Goal: Find specific page/section: Find specific page/section

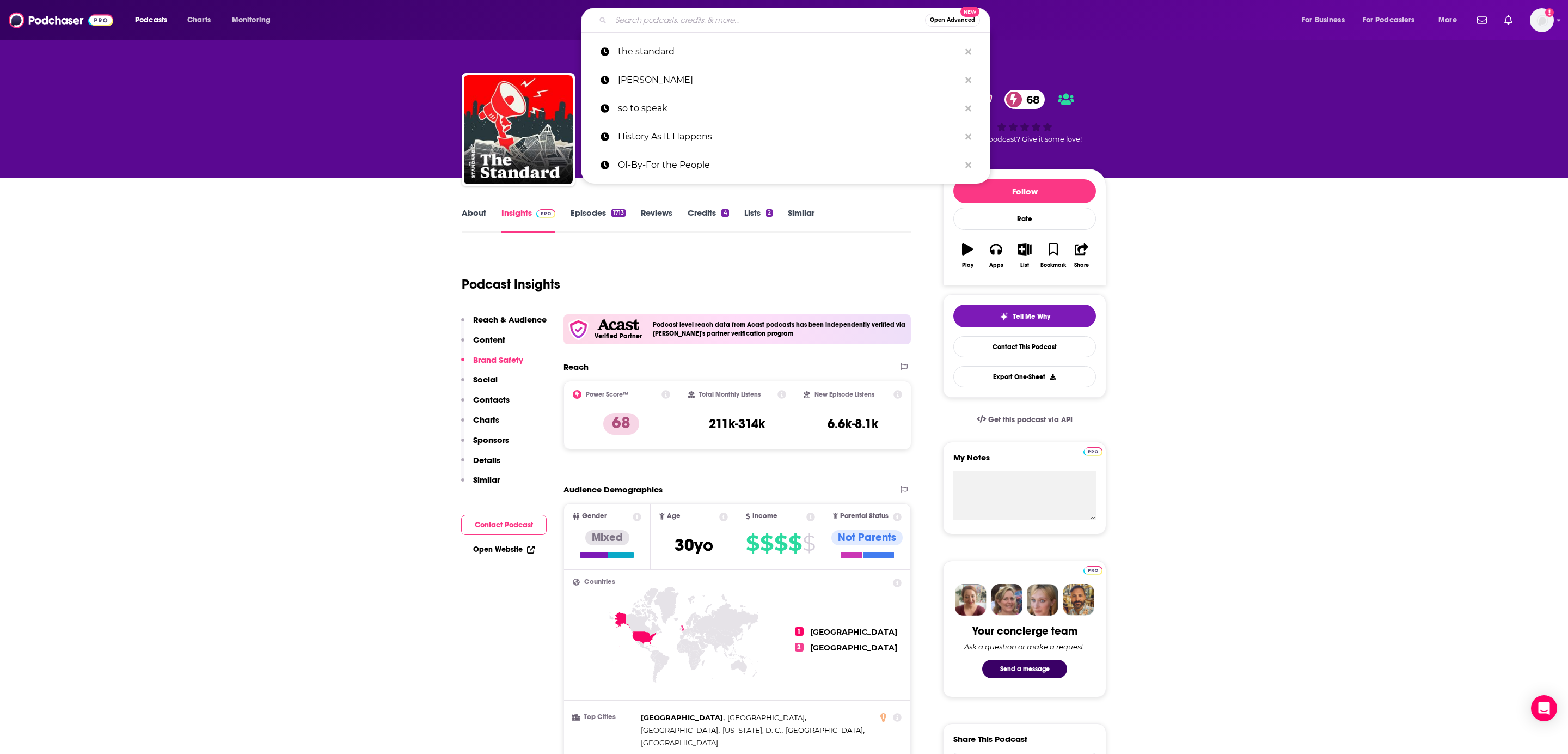
click at [735, 20] on input "Search podcasts, credits, & more..." at bounding box center [768, 20] width 314 height 18
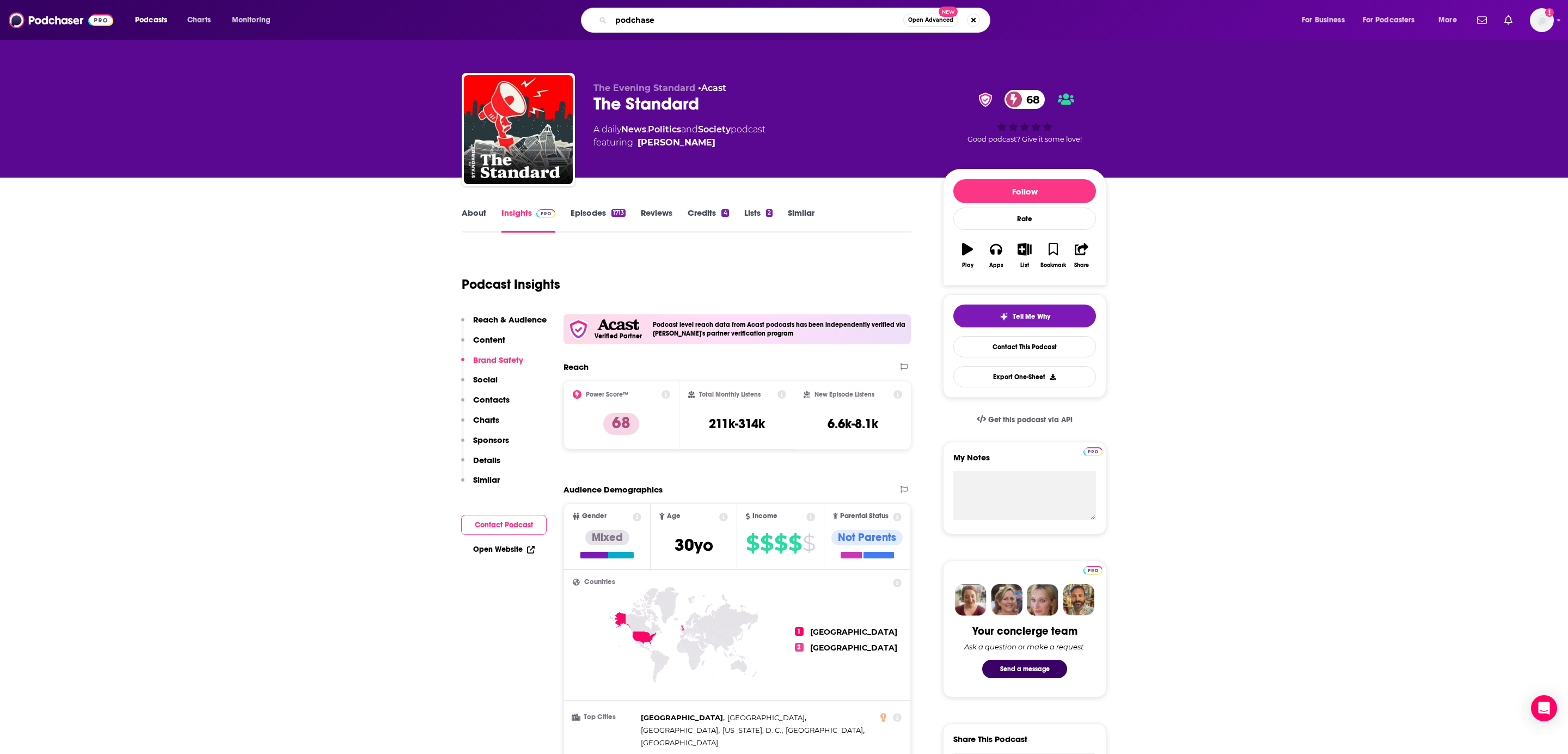
type input "podchaser"
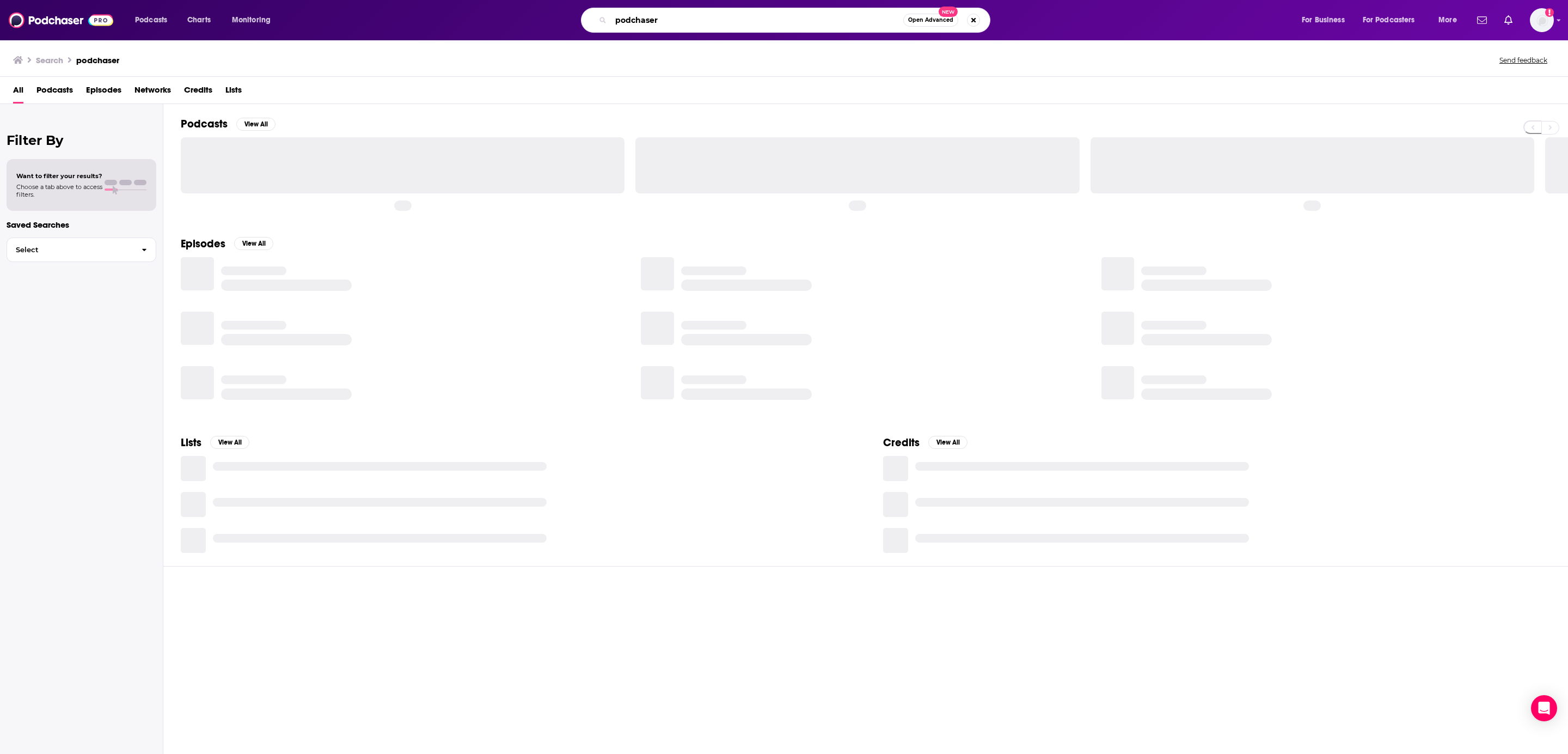
click at [677, 22] on input "podchaser" at bounding box center [757, 20] width 292 height 18
click at [676, 22] on input "podchaser" at bounding box center [757, 20] width 292 height 18
paste input "Weekends with [PERSON_NAME]"
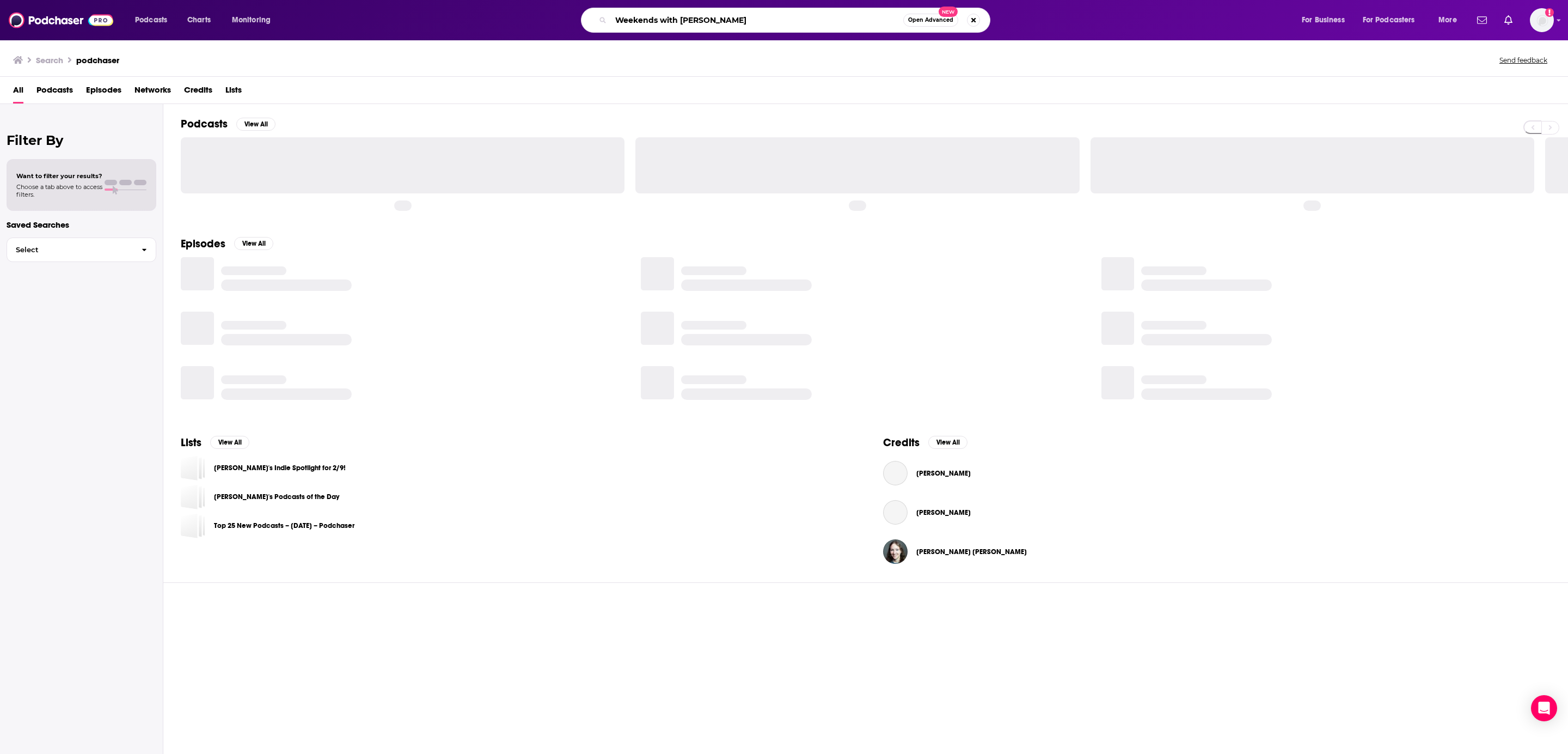
type input "Weekends with [PERSON_NAME]"
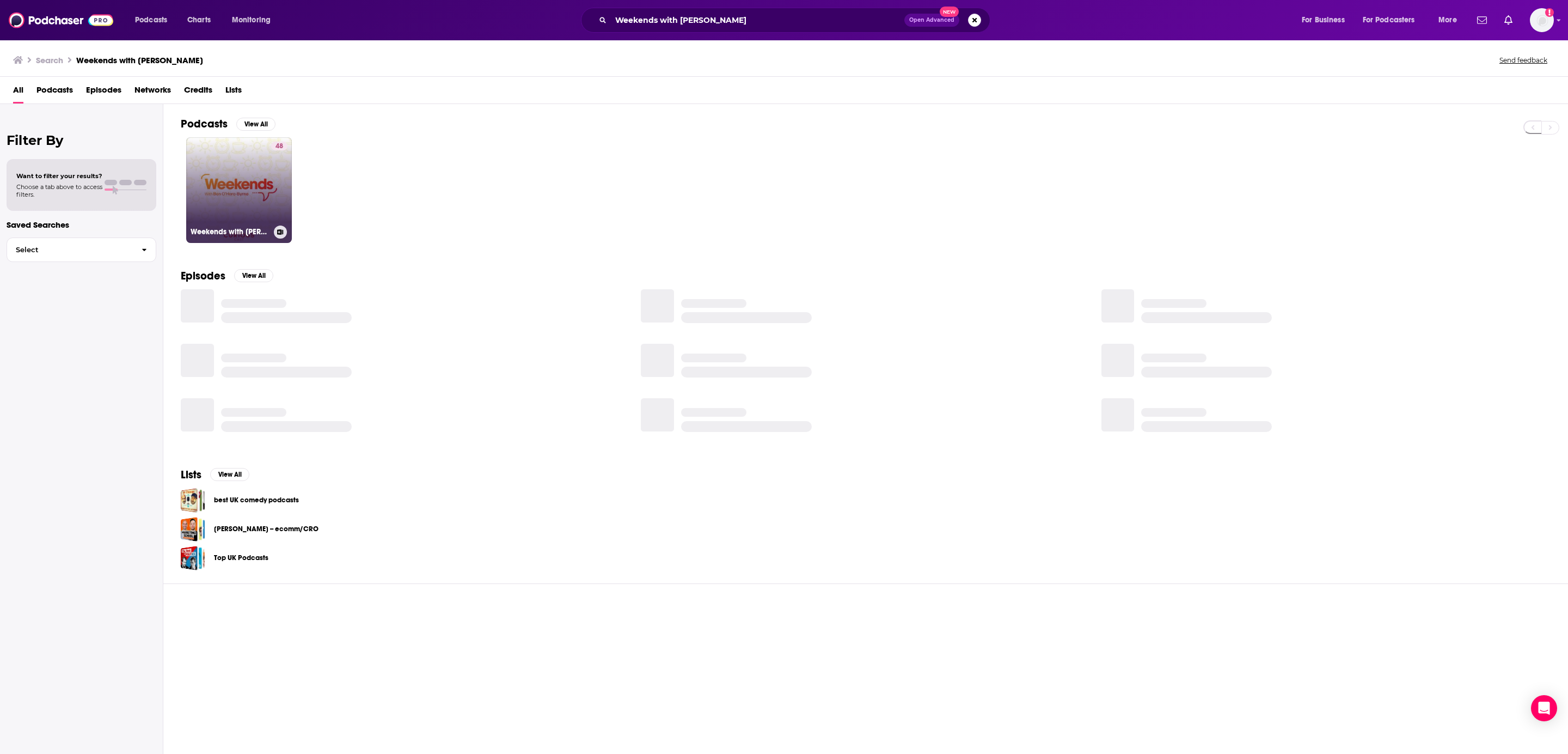
click at [226, 233] on h3 "Weekends with [PERSON_NAME]" at bounding box center [230, 232] width 79 height 10
